Goal: Complete application form

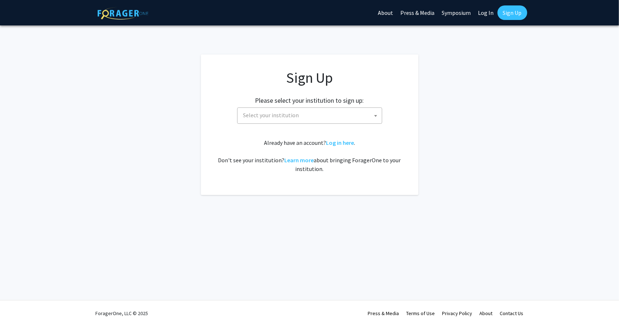
click at [321, 117] on span "Select your institution" at bounding box center [311, 115] width 141 height 15
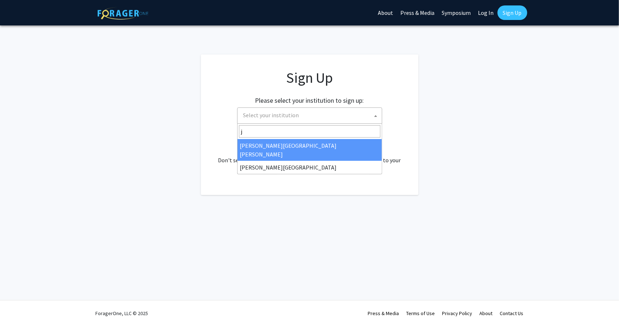
type input "j"
select select "1"
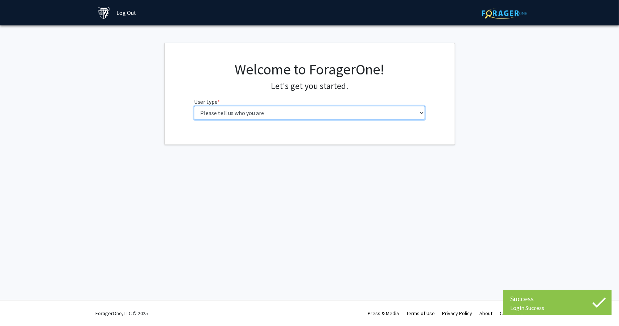
click at [289, 112] on select "Please tell us who you are Undergraduate Student Master's Student Doctoral Cand…" at bounding box center [309, 113] width 231 height 14
select select "2: masters"
click at [194, 106] on select "Please tell us who you are Undergraduate Student Master's Student Doctoral Cand…" at bounding box center [309, 113] width 231 height 14
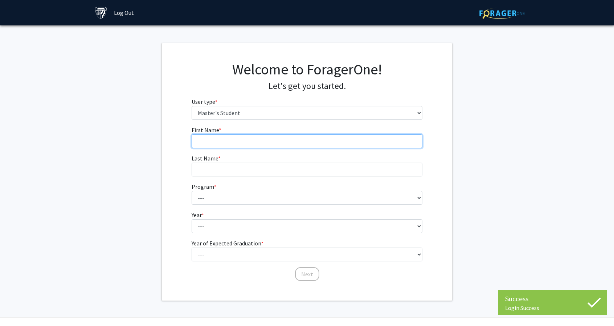
click at [265, 141] on input "First Name * required" at bounding box center [307, 141] width 231 height 14
type input "Bingning"
type input "Guo"
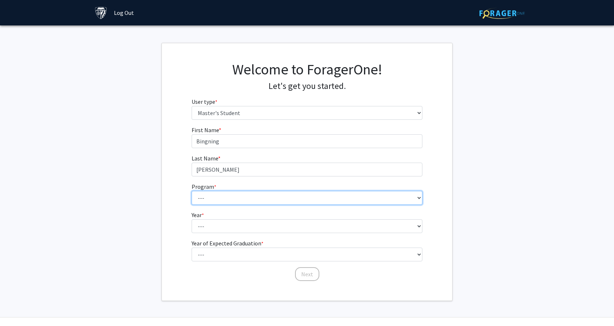
click at [262, 196] on select "--- Anatomy Education Applied and Computational Mathematics Applied Biomedical …" at bounding box center [307, 198] width 231 height 14
select select "93: 79"
click at [192, 191] on select "--- Anatomy Education Applied and Computational Mathematics Applied Biomedical …" at bounding box center [307, 198] width 231 height 14
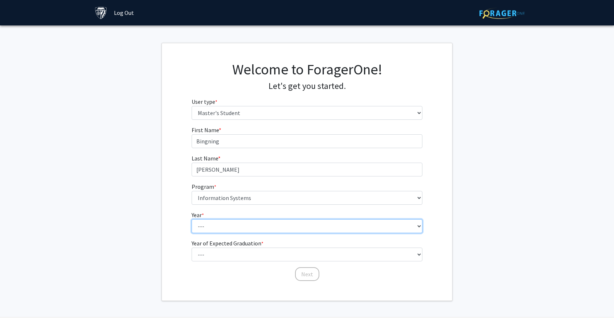
click at [246, 223] on select "--- First Year Second Year" at bounding box center [307, 226] width 231 height 14
select select "1: first_year"
click at [192, 219] on select "--- First Year Second Year" at bounding box center [307, 226] width 231 height 14
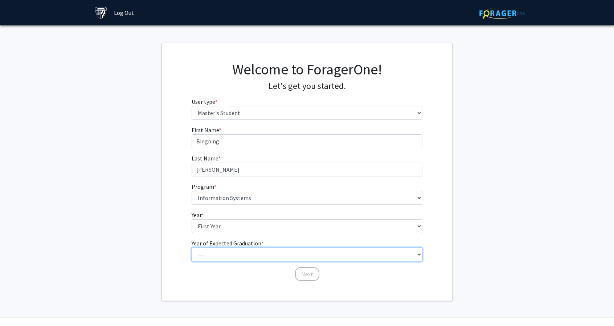
click at [234, 251] on select "--- 2025 2026 2027 2028 2029 2030 2031 2032 2033 2034" at bounding box center [307, 254] width 231 height 14
select select "2: 2026"
click at [192, 247] on select "--- 2025 2026 2027 2028 2029 2030 2031 2032 2033 2034" at bounding box center [307, 254] width 231 height 14
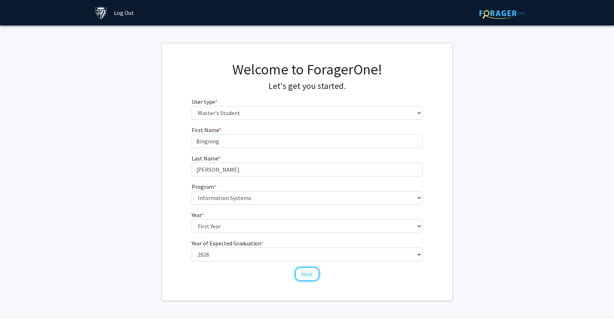
click at [302, 272] on button "Next" at bounding box center [307, 274] width 24 height 14
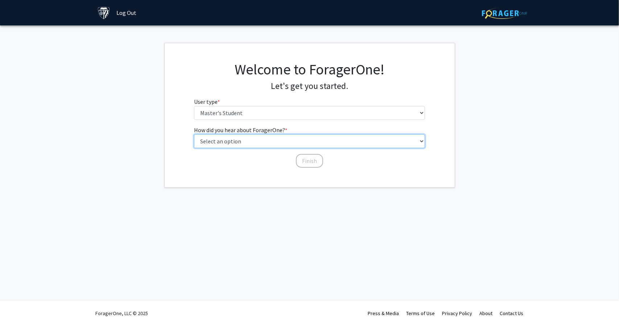
click at [256, 144] on select "Select an option Peer/student recommendation Faculty/staff recommendation Unive…" at bounding box center [309, 141] width 231 height 14
select select "3: university_website"
click at [194, 134] on select "Select an option Peer/student recommendation Faculty/staff recommendation Unive…" at bounding box center [309, 141] width 231 height 14
click at [313, 157] on button "Finish" at bounding box center [309, 161] width 27 height 14
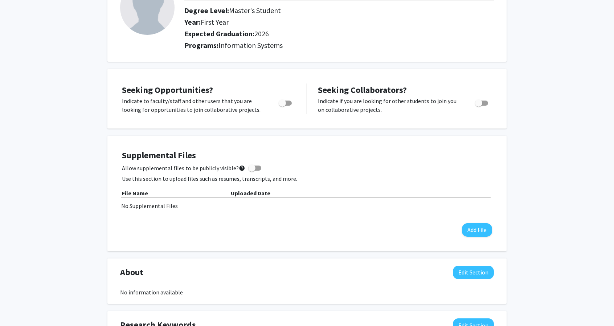
scroll to position [73, 0]
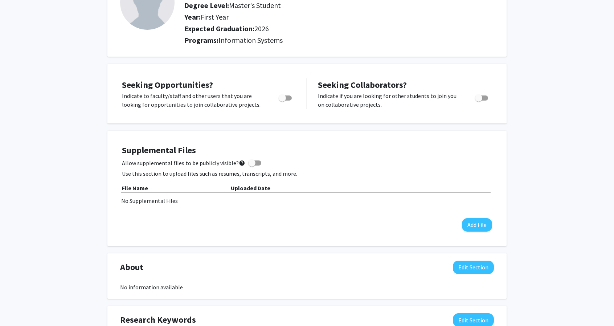
click at [252, 160] on span at bounding box center [254, 162] width 13 height 5
click at [252, 165] on input "Allow supplemental files to be publicly visible? help" at bounding box center [251, 165] width 0 height 0
checkbox input "true"
click at [283, 101] on label "Toggle" at bounding box center [284, 98] width 16 height 9
click at [282, 101] on input "Are you actively seeking opportunities?" at bounding box center [282, 100] width 0 height 0
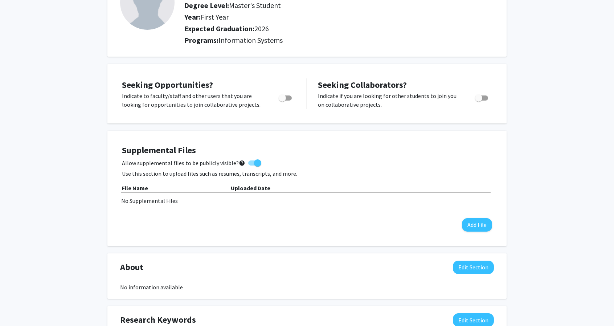
checkbox input "true"
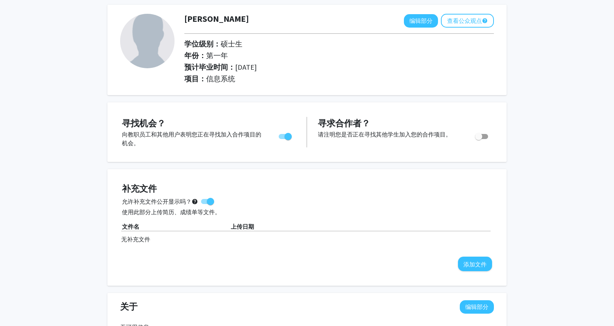
scroll to position [0, 0]
